Goal: Find specific page/section: Find specific page/section

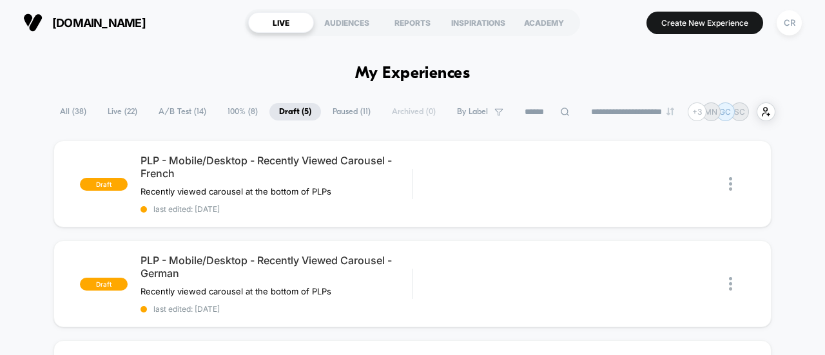
click at [190, 116] on span "A/B Test ( 14 )" at bounding box center [182, 111] width 67 height 17
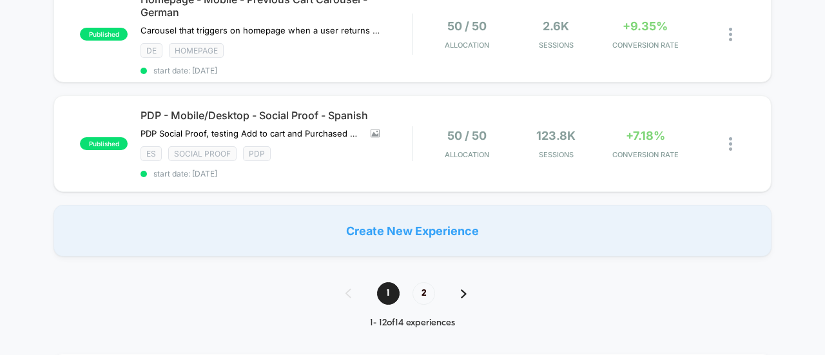
scroll to position [1310, 0]
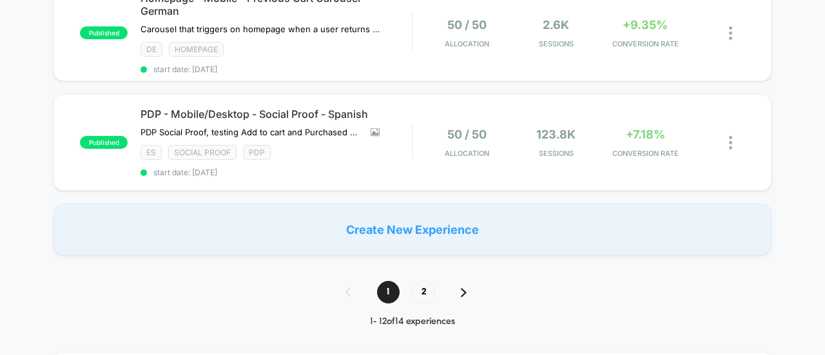
click at [462, 291] on img at bounding box center [464, 292] width 6 height 9
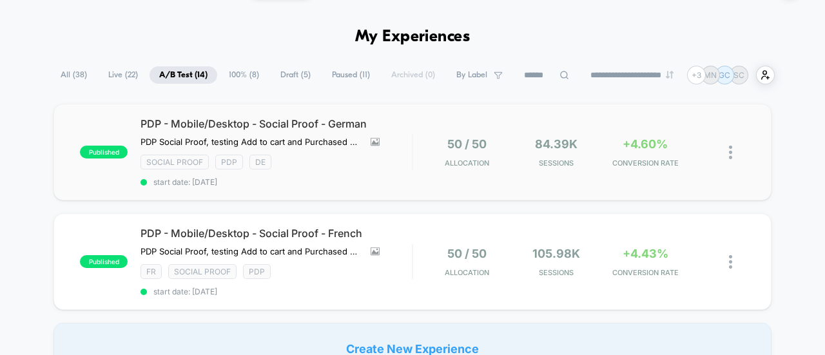
scroll to position [0, 0]
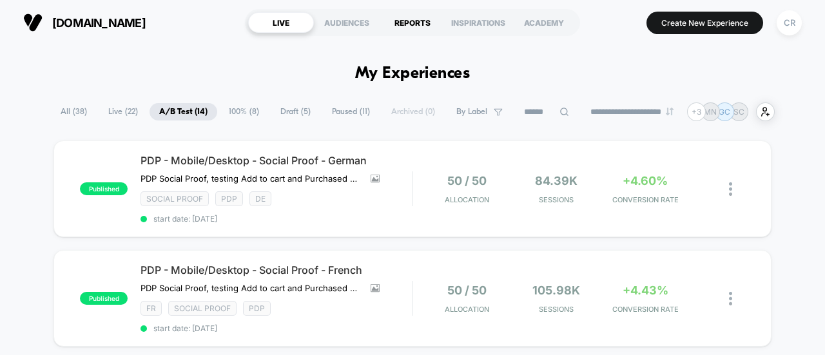
click at [410, 25] on div "REPORTS" at bounding box center [413, 22] width 66 height 21
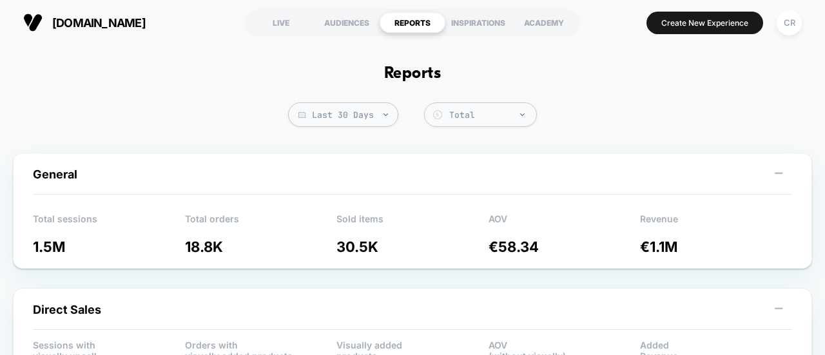
click at [420, 16] on div "REPORTS" at bounding box center [413, 22] width 66 height 21
